Goal: Find specific page/section: Find specific page/section

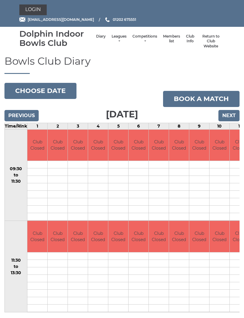
click at [37, 12] on link "Login" at bounding box center [32, 9] width 27 height 11
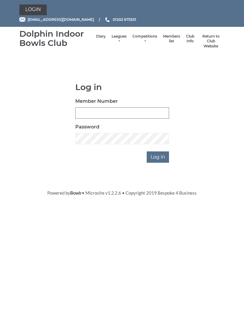
type input "2452"
click at [158, 156] on input "Log in" at bounding box center [158, 156] width 22 height 11
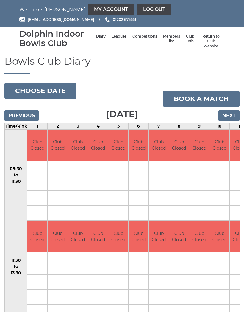
click at [172, 43] on link "Members list" at bounding box center [171, 39] width 17 height 10
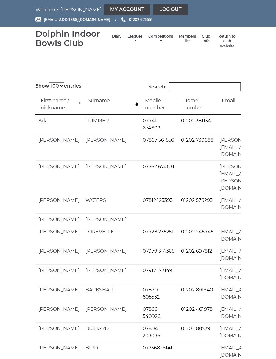
select select "100"
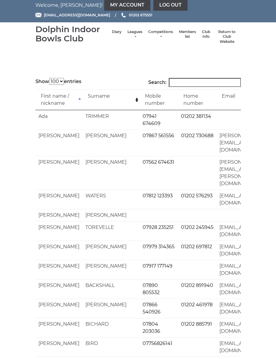
click at [186, 83] on input "Search:" at bounding box center [205, 82] width 72 height 9
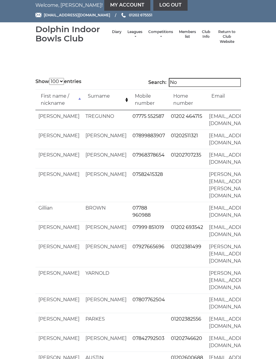
click at [188, 85] on input "No" at bounding box center [205, 82] width 72 height 9
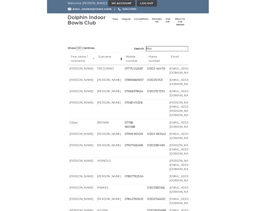
scroll to position [0, 0]
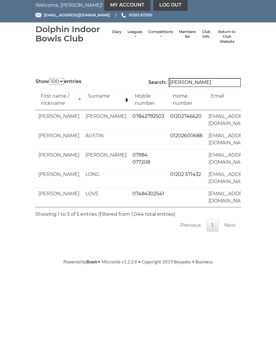
type input "Norman"
